Goal: Navigation & Orientation: Find specific page/section

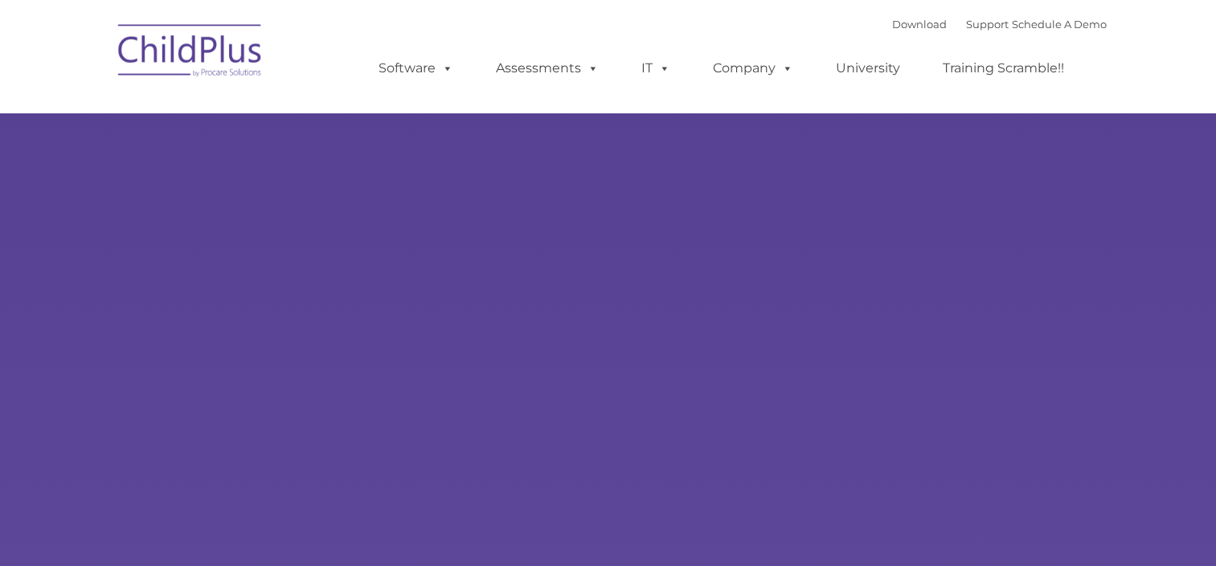
select select "MEDIUM"
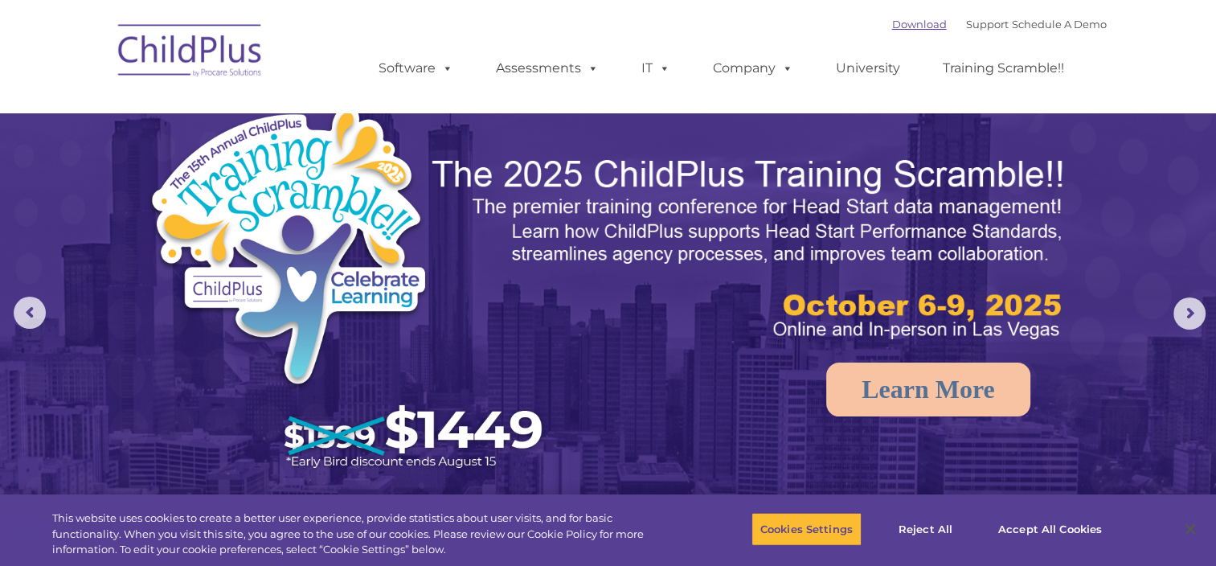
click at [912, 22] on link "Download" at bounding box center [919, 24] width 55 height 13
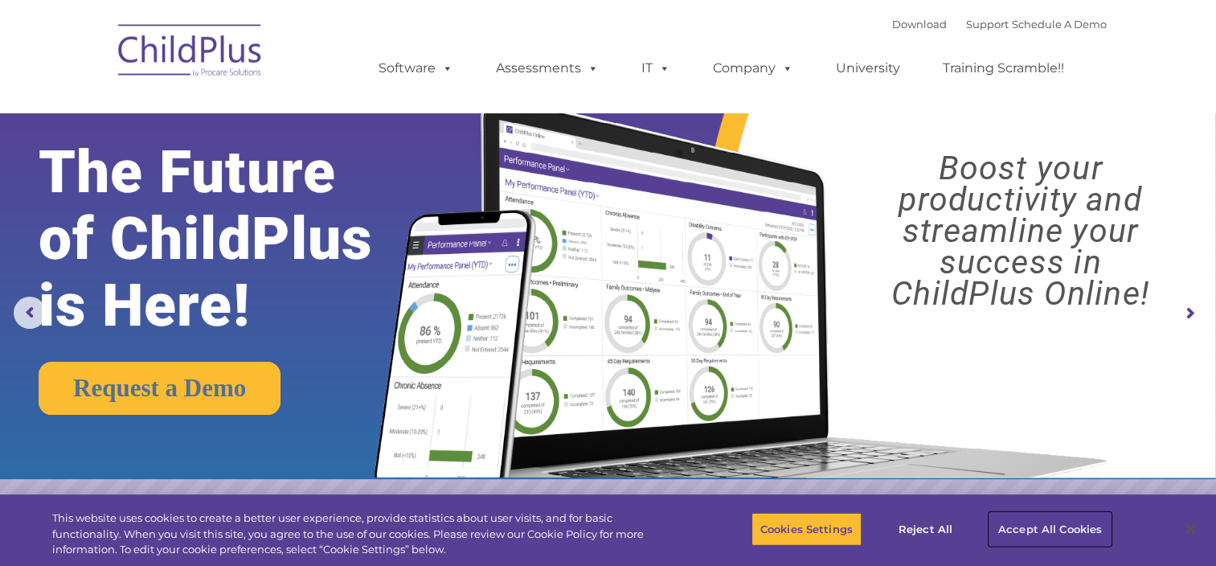
click at [1032, 534] on button "Accept All Cookies" at bounding box center [1049, 529] width 121 height 34
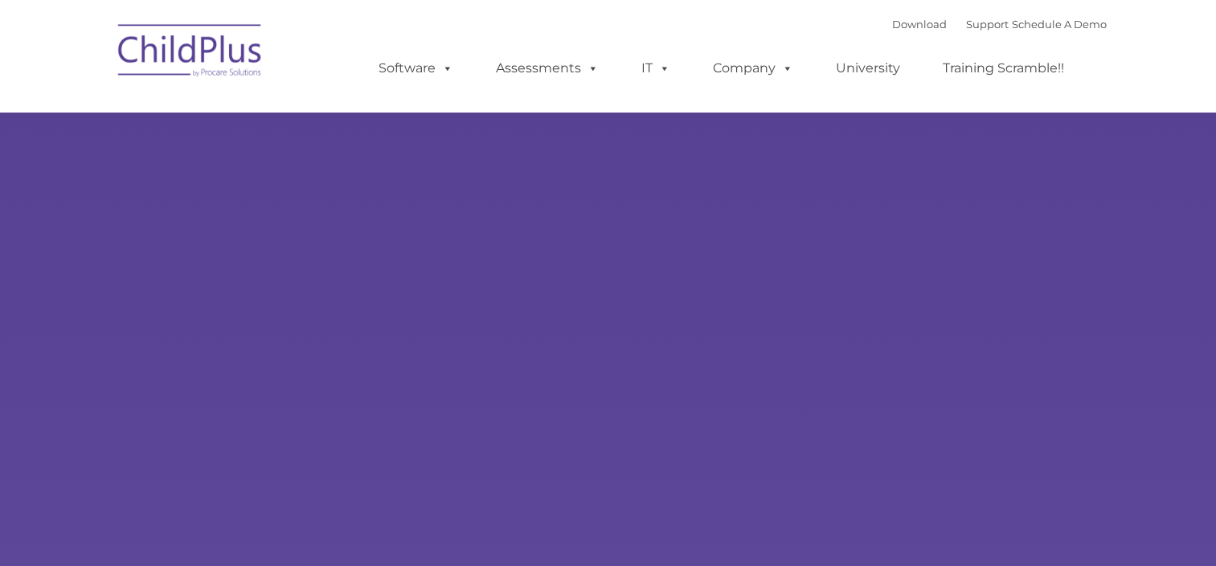
type input ""
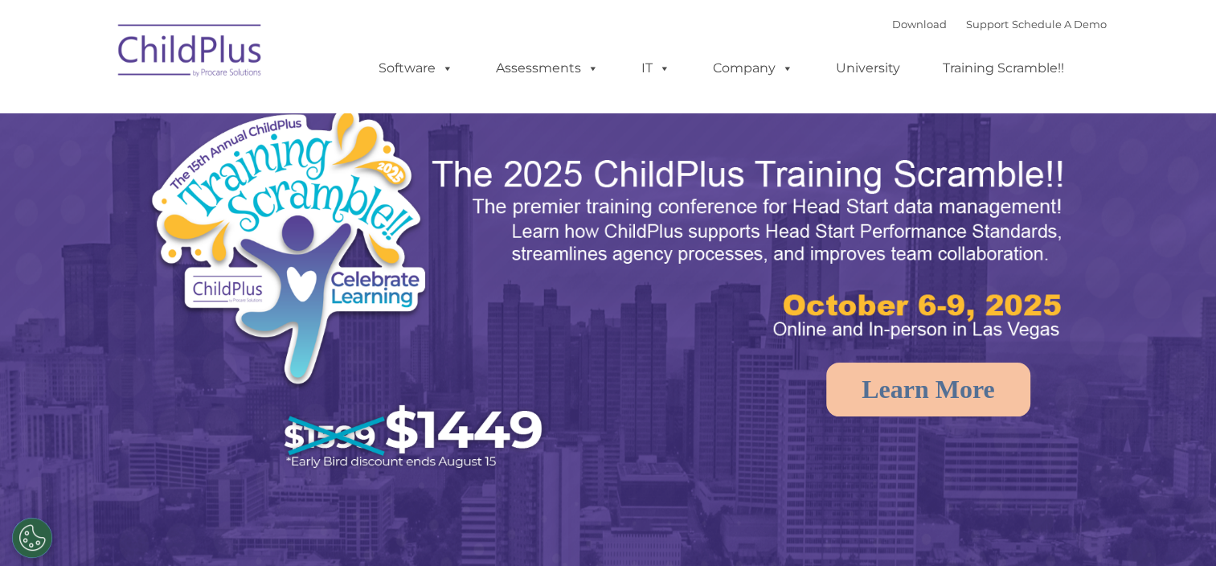
select select "MEDIUM"
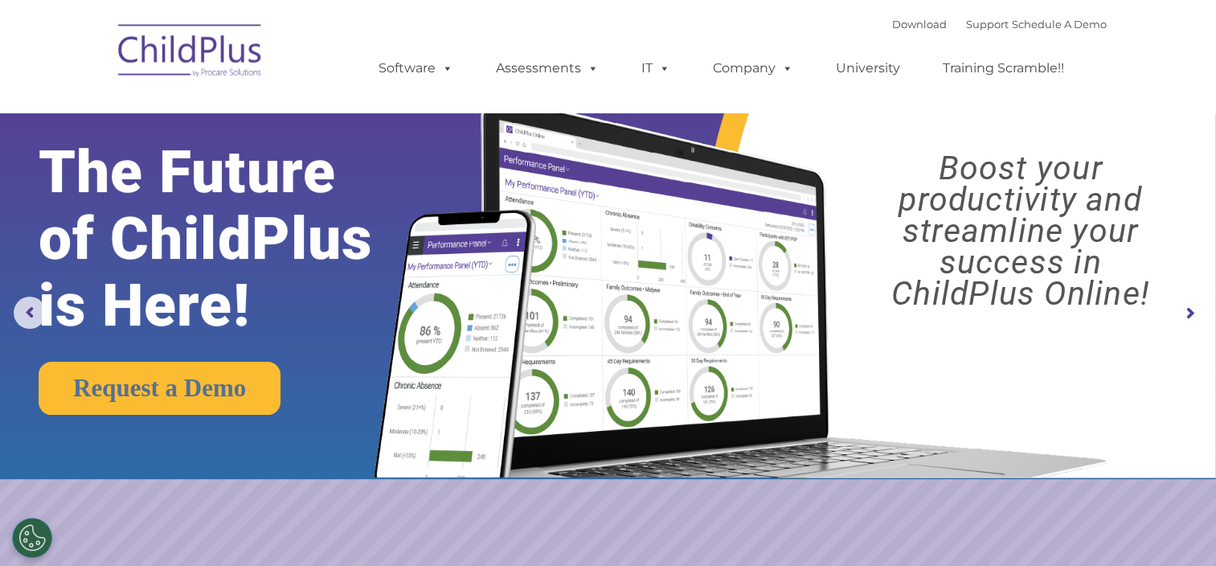
click at [1186, 308] on rs-arrow at bounding box center [1189, 313] width 32 height 32
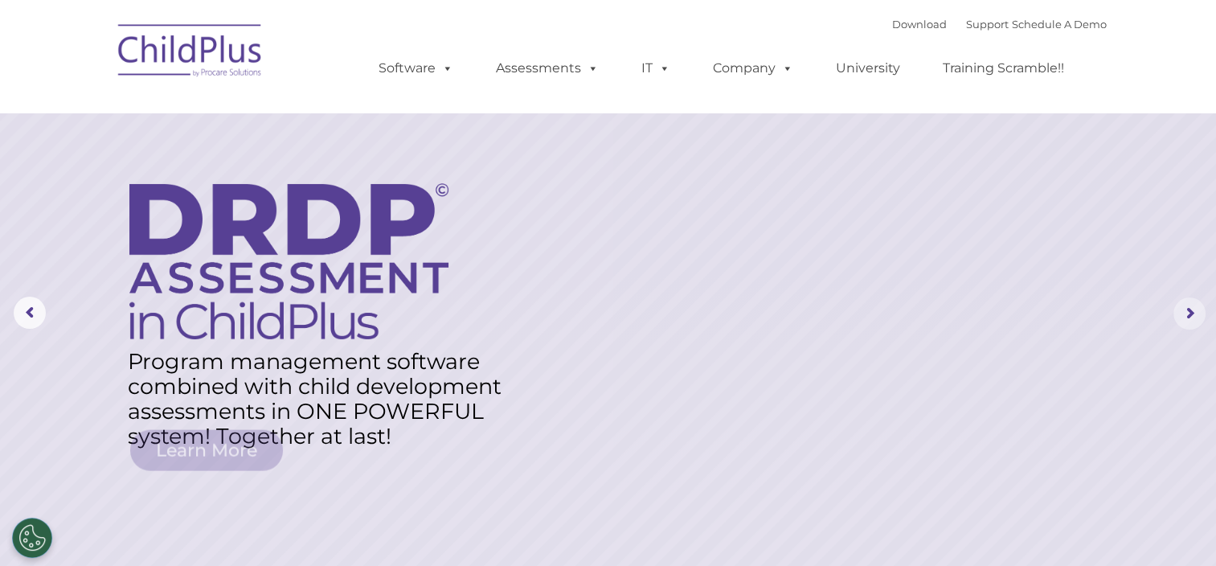
click at [1186, 308] on rs-arrow at bounding box center [1189, 313] width 32 height 32
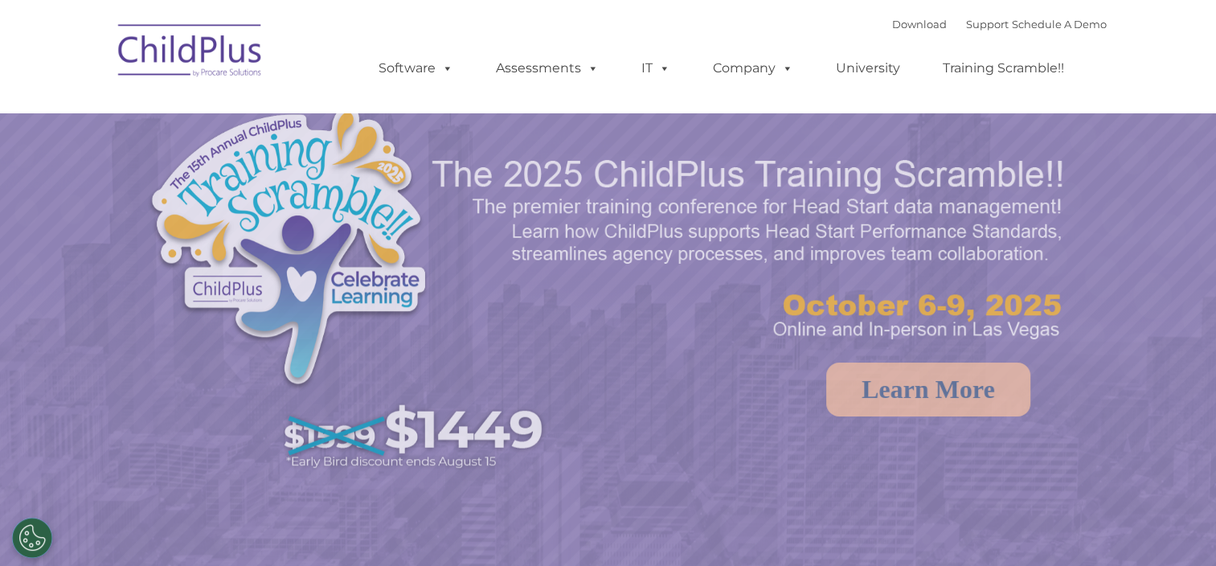
select select "MEDIUM"
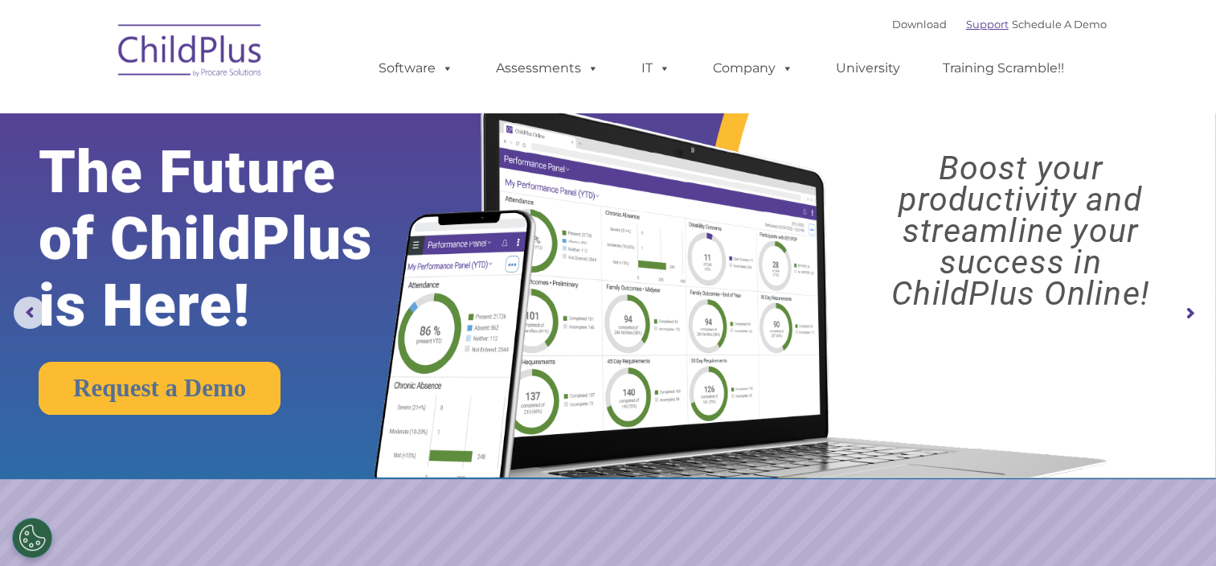
click at [973, 23] on link "Support" at bounding box center [987, 24] width 43 height 13
